Goal: Information Seeking & Learning: Learn about a topic

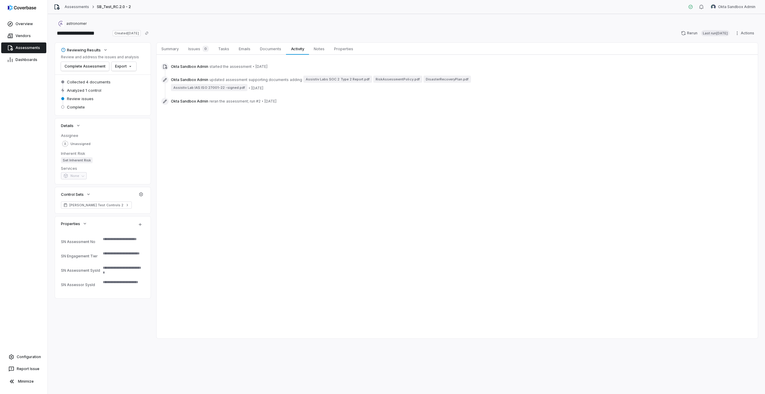
click at [21, 48] on span "Assessments" at bounding box center [28, 47] width 24 height 5
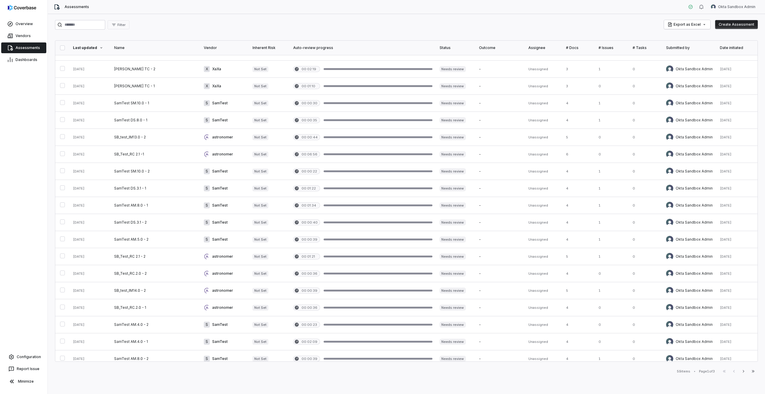
scroll to position [119, 0]
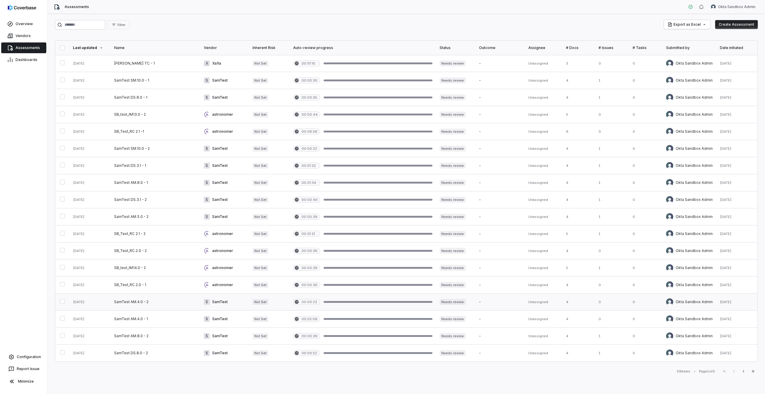
click at [149, 303] on link at bounding box center [156, 301] width 90 height 17
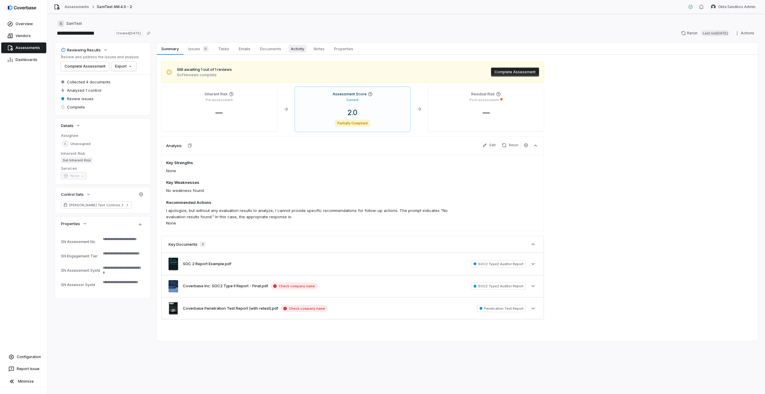
click at [301, 49] on span "Activity" at bounding box center [297, 49] width 18 height 8
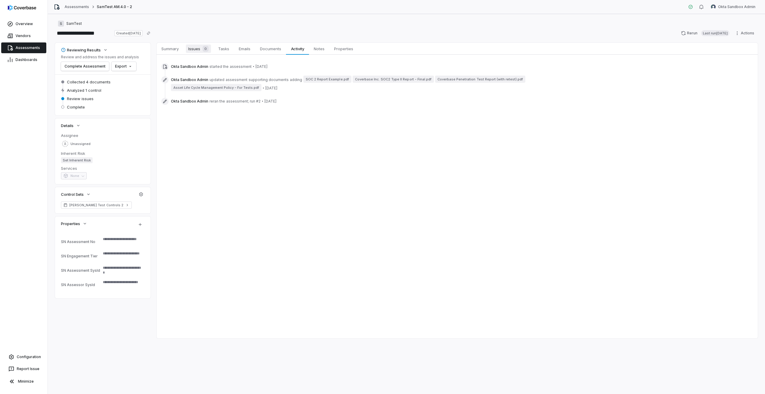
click at [193, 52] on span "Issues 0" at bounding box center [198, 49] width 25 height 8
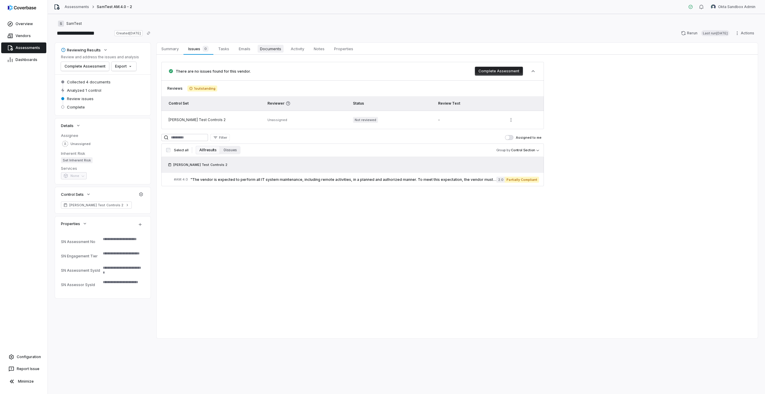
click at [277, 45] on span "Documents" at bounding box center [271, 49] width 26 height 8
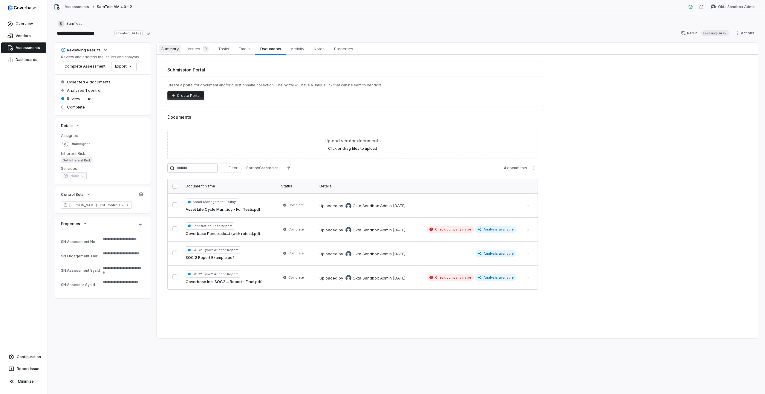
click at [173, 47] on span "Summary" at bounding box center [170, 49] width 22 height 8
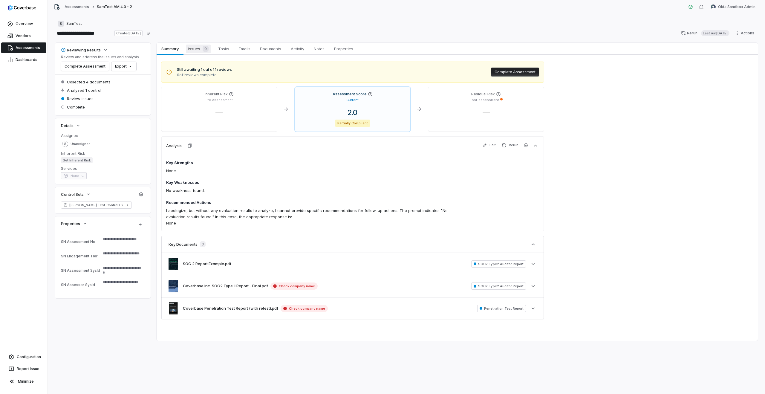
click at [199, 50] on span "Issues 0" at bounding box center [198, 49] width 25 height 8
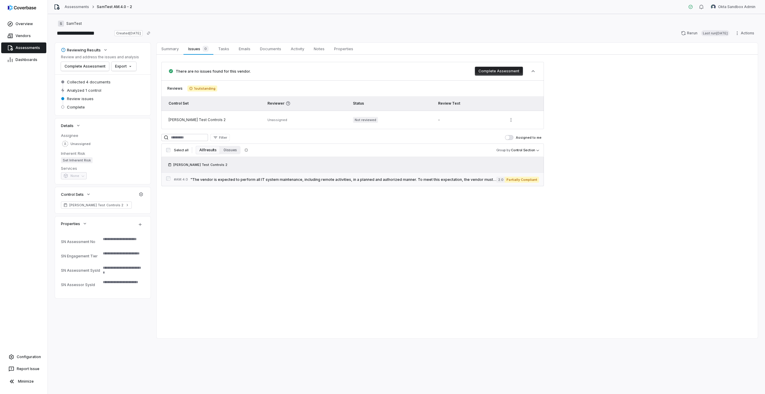
click at [240, 182] on div "# AM.4.0 "The vendor is expected to perform all IT system maintenance, includin…" at bounding box center [335, 179] width 322 height 6
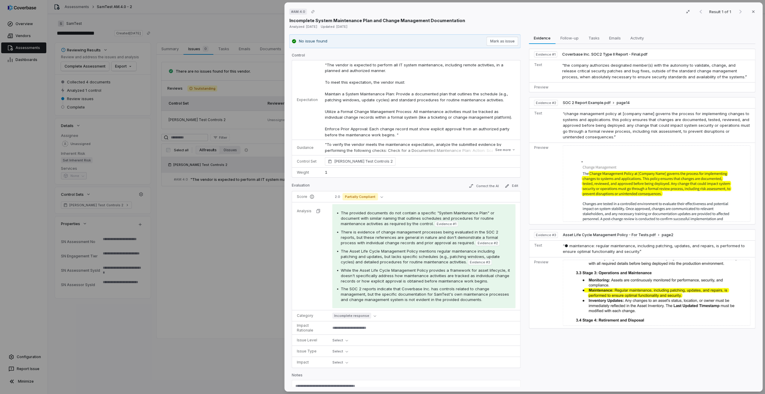
click at [384, 256] on span "The Asset Life Cycle Management Policy mentions regular maintenance including p…" at bounding box center [420, 257] width 159 height 16
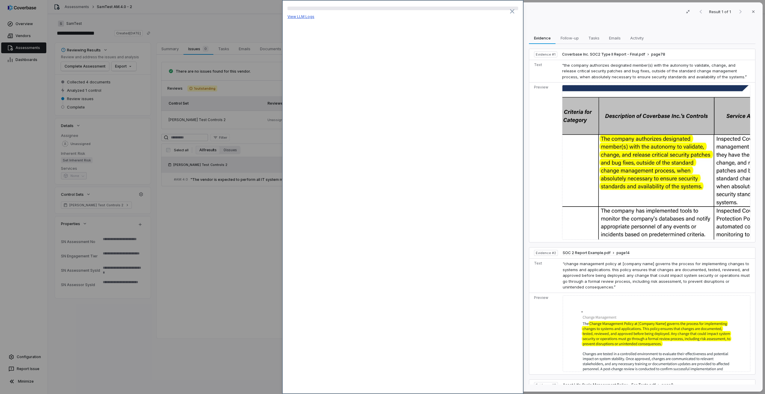
click at [304, 16] on link "View LLM Logs" at bounding box center [300, 16] width 27 height 4
click at [224, 126] on div "# AM.4.0 Result 1 of 1 Close Incomplete System Maintenance Plan and Change Mana…" at bounding box center [382, 197] width 765 height 394
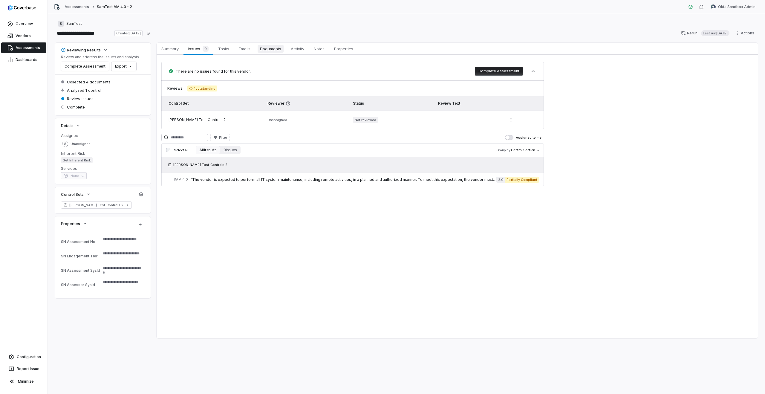
click at [282, 46] on span "Documents" at bounding box center [271, 49] width 26 height 8
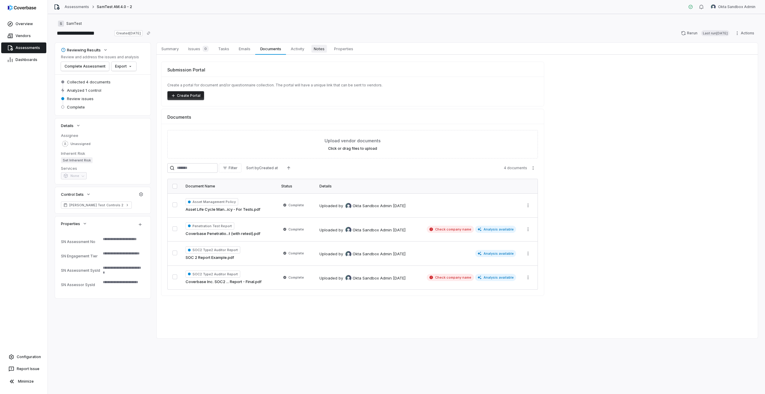
click at [321, 48] on span "Notes" at bounding box center [319, 49] width 16 height 8
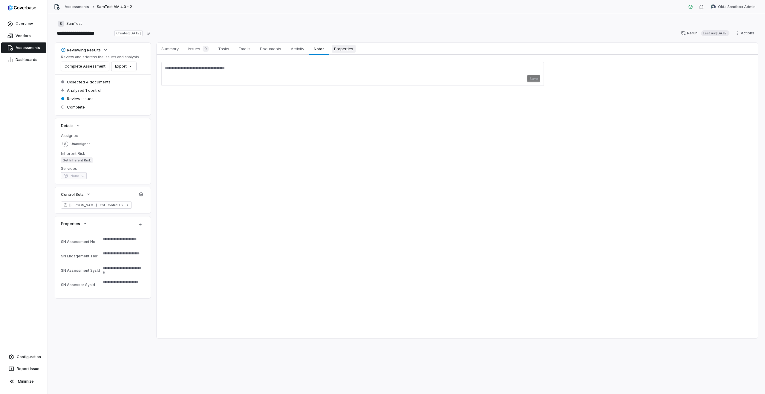
click at [343, 47] on span "Properties" at bounding box center [344, 49] width 24 height 8
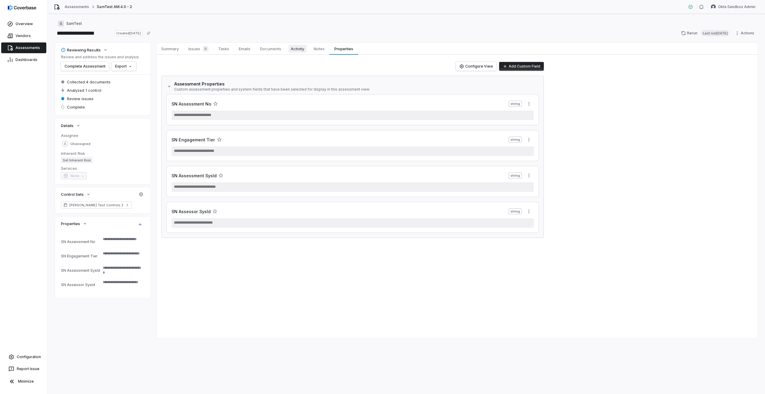
click at [302, 49] on span "Activity" at bounding box center [297, 49] width 18 height 8
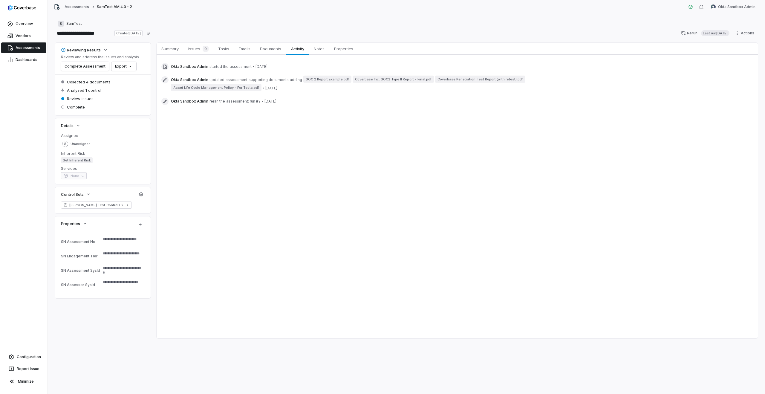
type textarea "*"
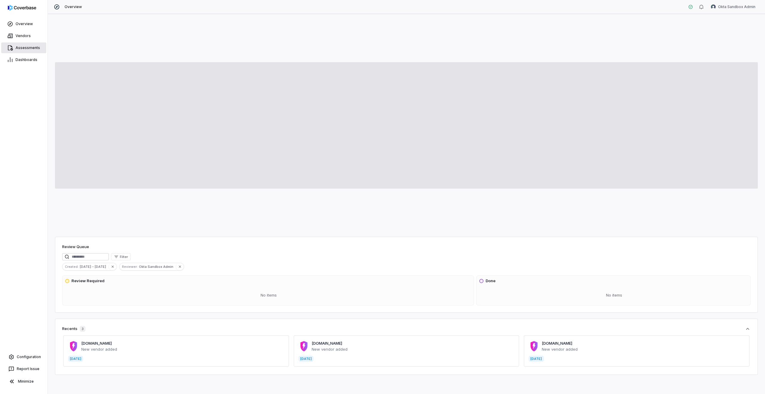
click at [19, 46] on span "Assessments" at bounding box center [28, 47] width 24 height 5
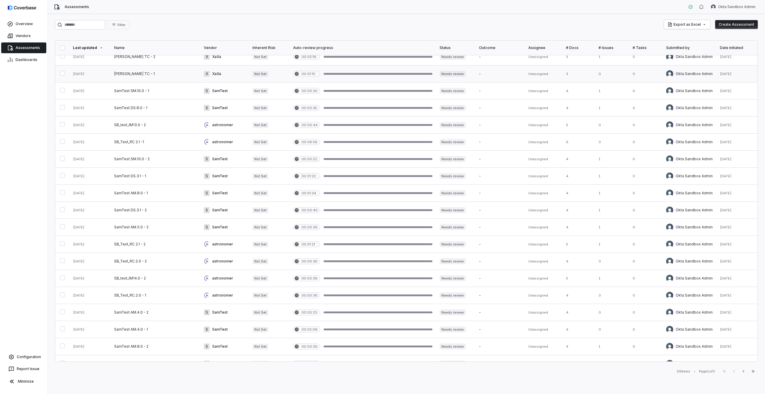
scroll to position [119, 0]
